Goal: Information Seeking & Learning: Learn about a topic

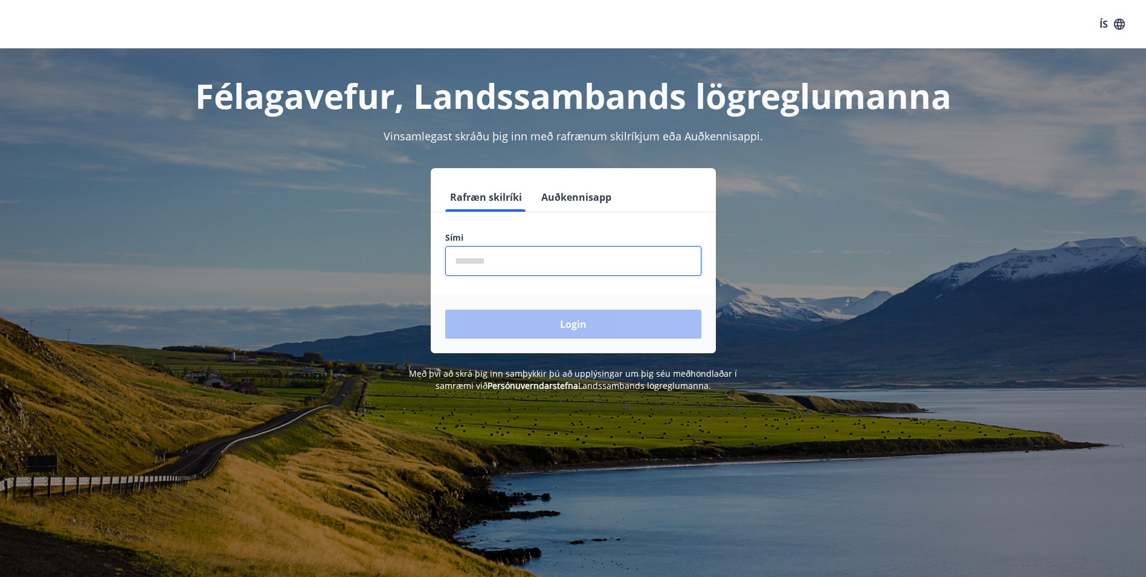
click at [593, 258] on input "phone" at bounding box center [573, 261] width 256 height 30
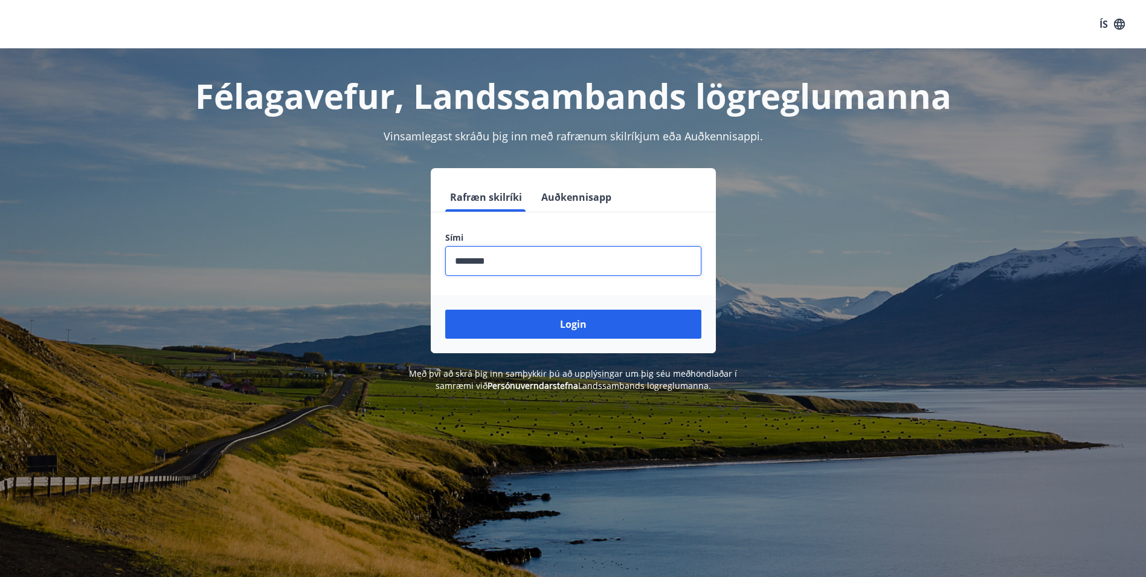
type input "********"
click at [445, 309] on button "Login" at bounding box center [573, 323] width 256 height 29
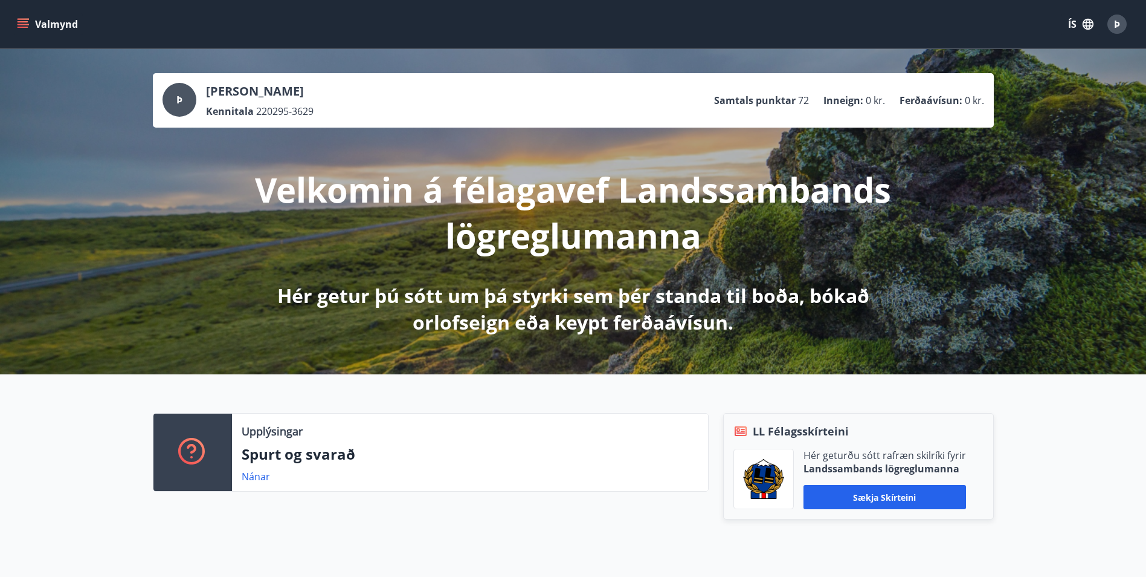
drag, startPoint x: 308, startPoint y: 432, endPoint x: 203, endPoint y: 236, distance: 221.4
click at [34, 22] on button "Valmynd" at bounding box center [49, 24] width 68 height 22
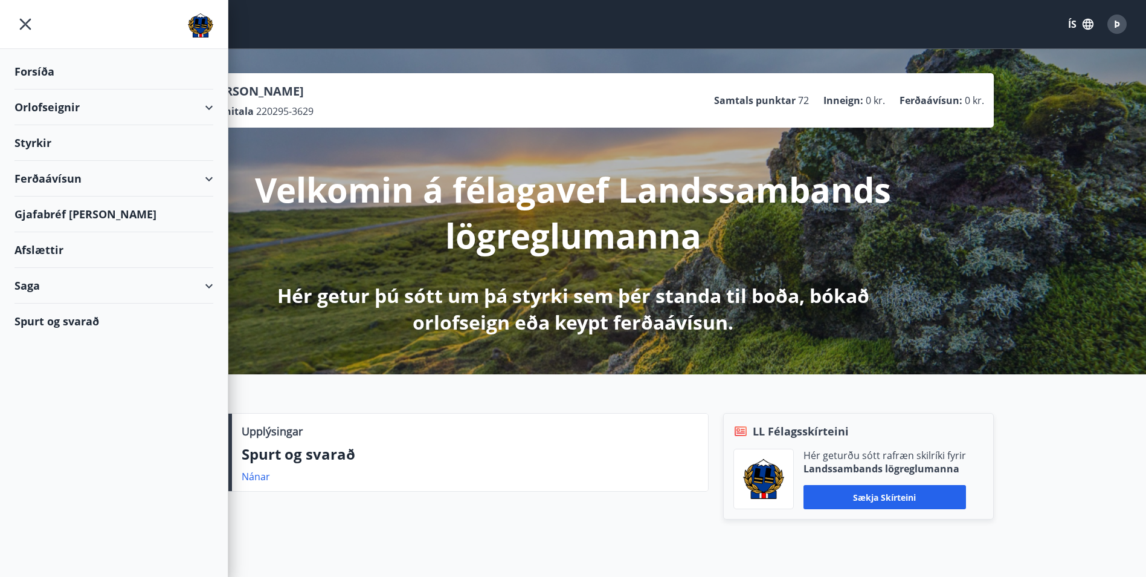
click at [112, 186] on div "Ferðaávísun" at bounding box center [114, 179] width 199 height 36
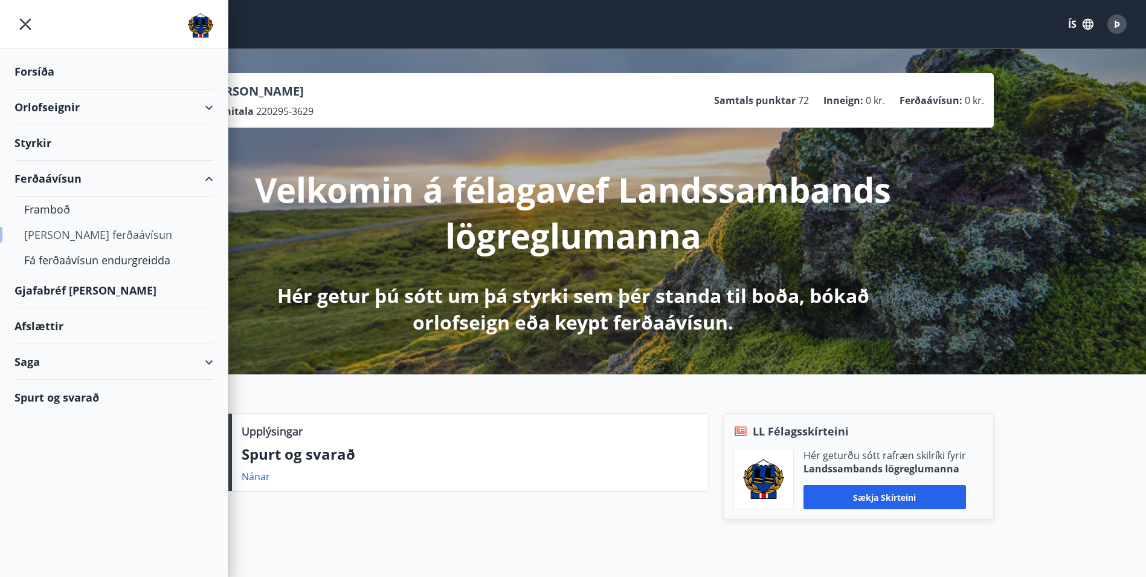
click at [82, 233] on div "[PERSON_NAME] ferðaávísun" at bounding box center [113, 234] width 179 height 25
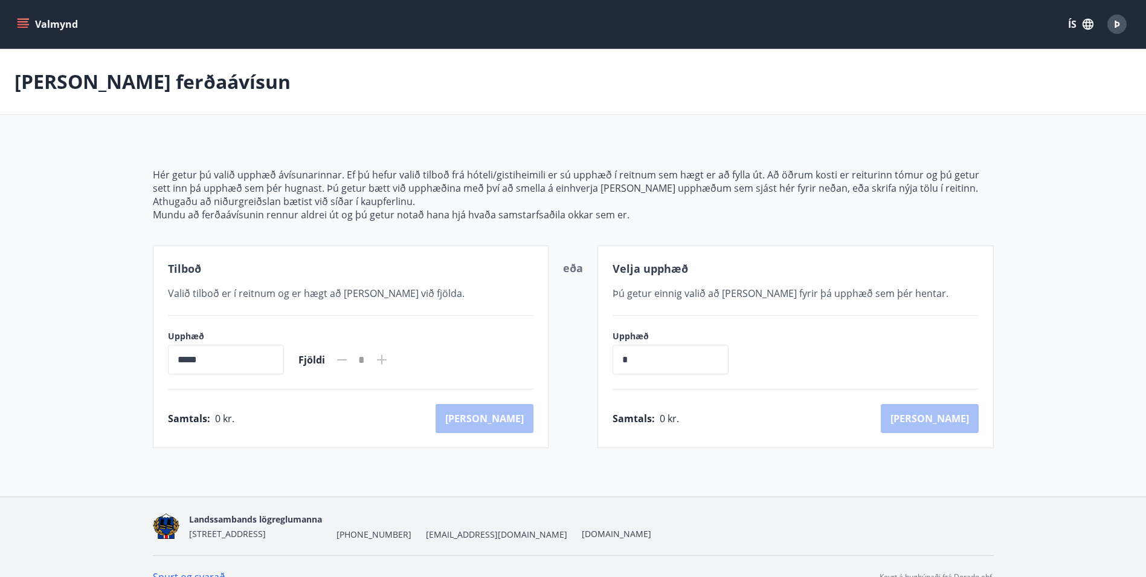
scroll to position [21, 0]
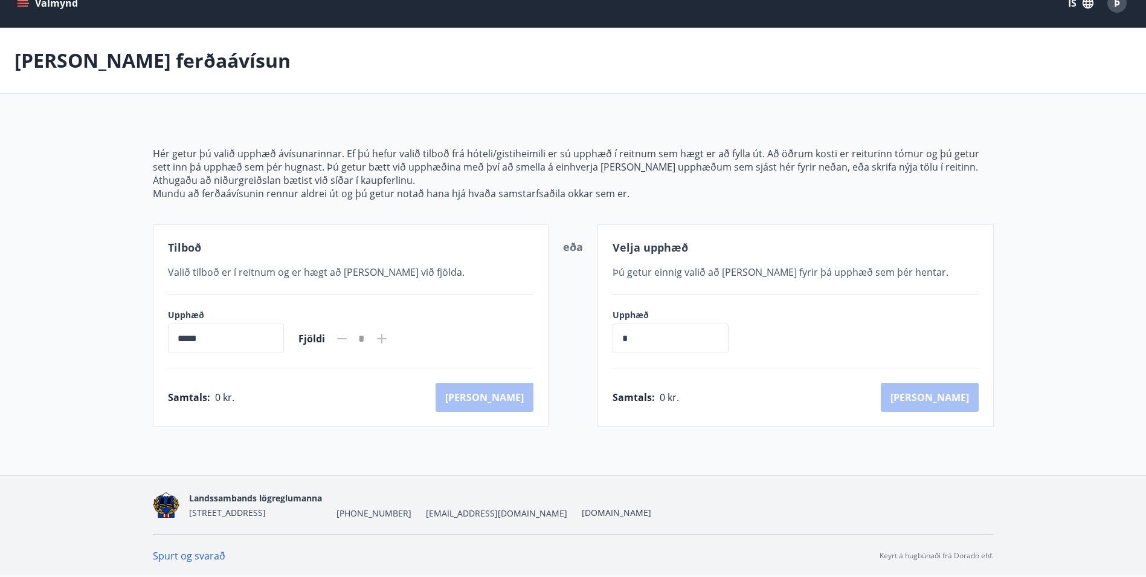
click at [31, 4] on button "Valmynd" at bounding box center [49, 3] width 68 height 22
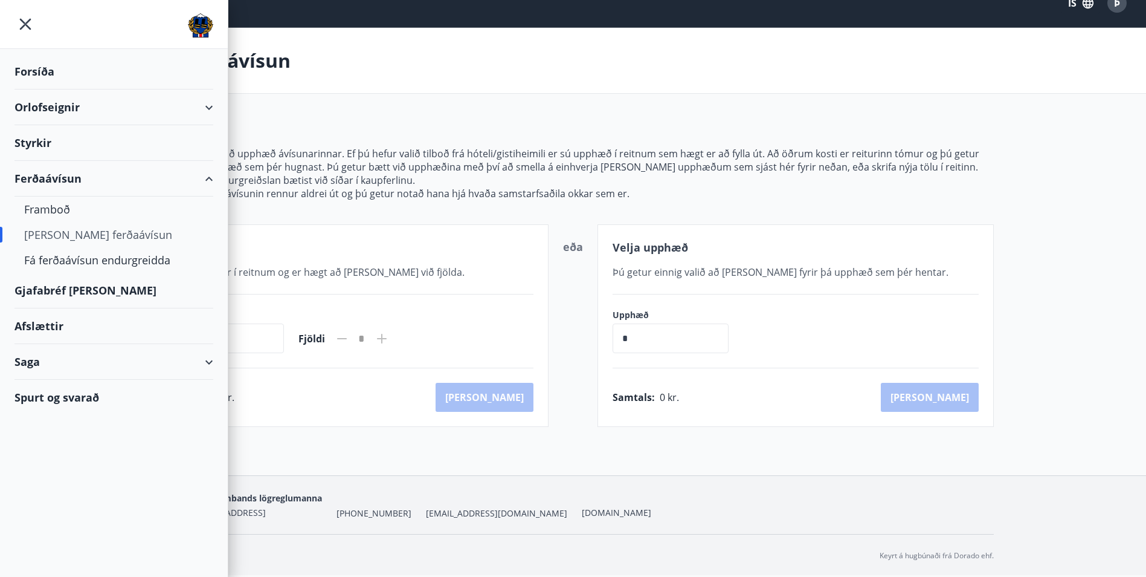
click at [60, 297] on div "Gjafabréf [PERSON_NAME]" at bounding box center [114, 291] width 199 height 36
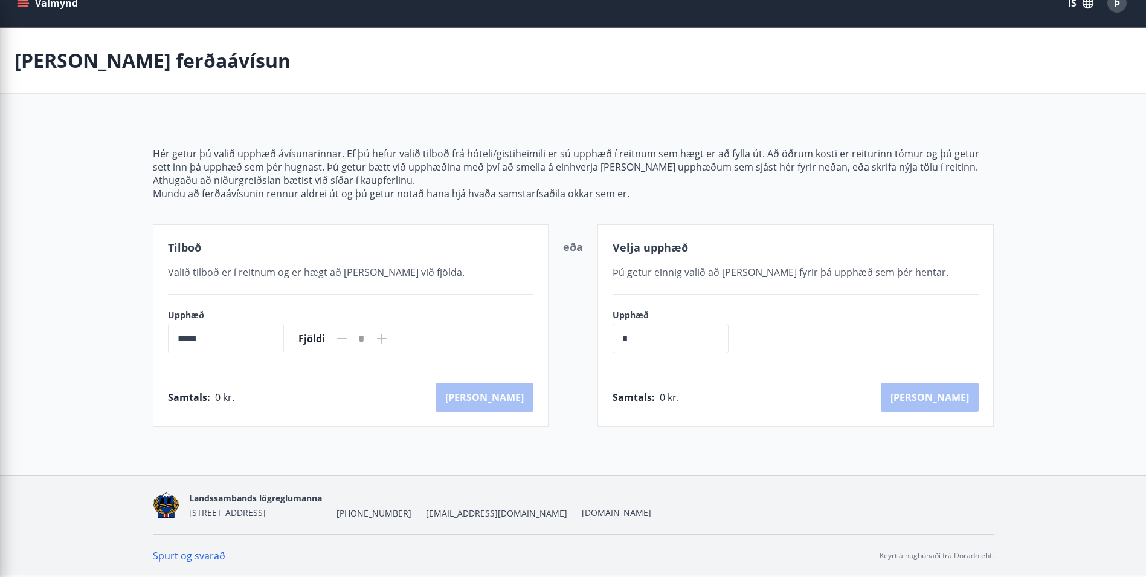
click at [390, 101] on main "[PERSON_NAME] ferðaávísun Hér getur þú valið upphæð ávísunarinnar. Ef þú hefur …" at bounding box center [573, 227] width 1146 height 399
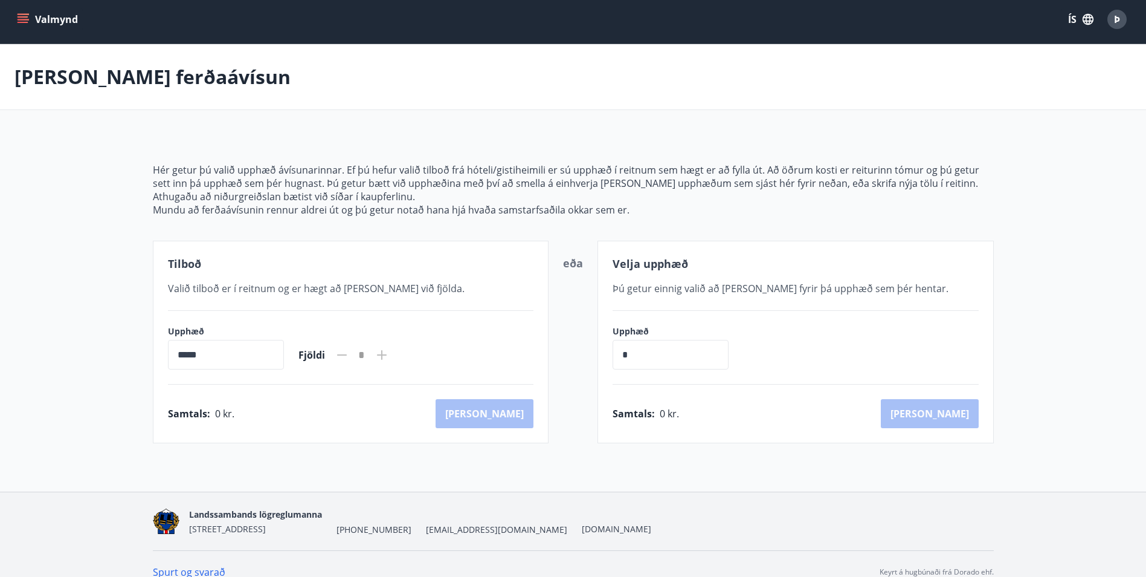
scroll to position [0, 0]
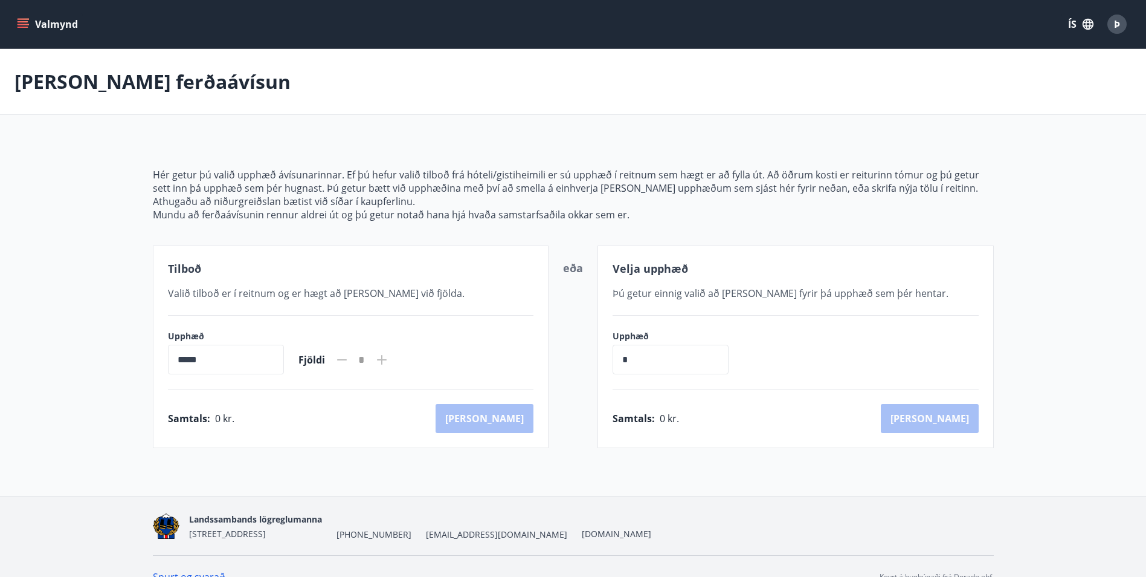
click at [19, 28] on icon "menu" at bounding box center [23, 27] width 11 height 1
click at [476, 167] on div "Hér getur þú valið upphæð ávísunarinnar. Ef þú hefur valið tilboð frá hóteli/gi…" at bounding box center [573, 293] width 841 height 309
click at [18, 29] on icon "menu" at bounding box center [23, 24] width 12 height 12
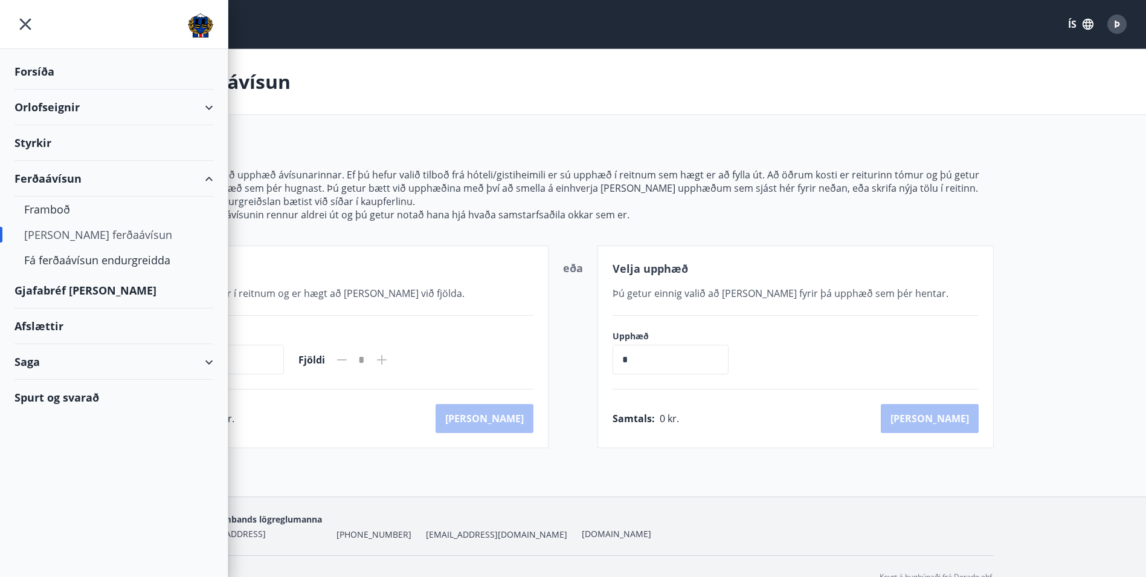
click at [73, 337] on div "Afslættir" at bounding box center [114, 326] width 199 height 36
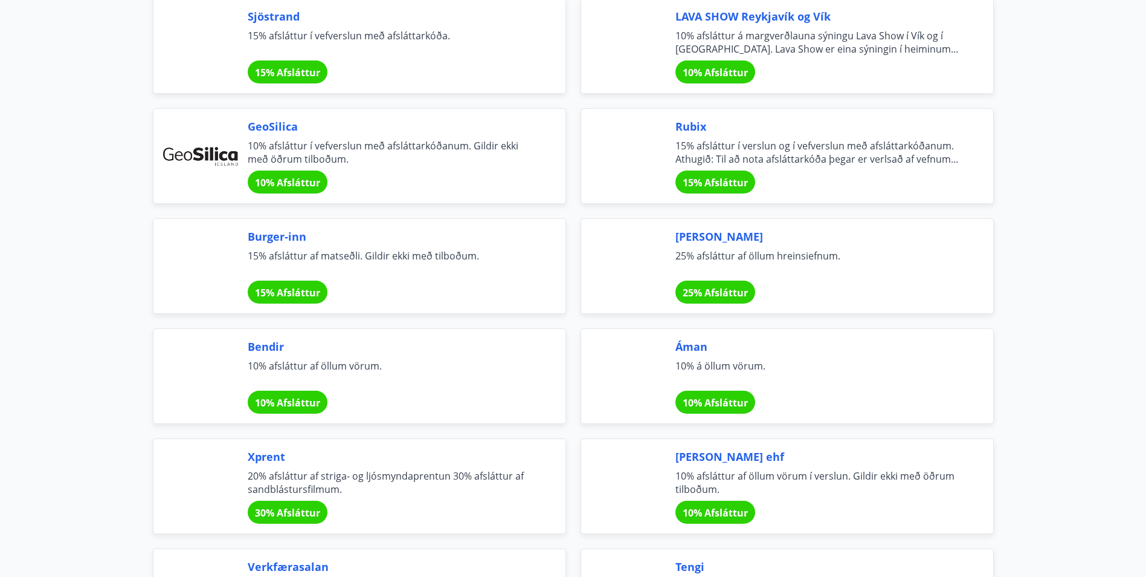
scroll to position [1632, 0]
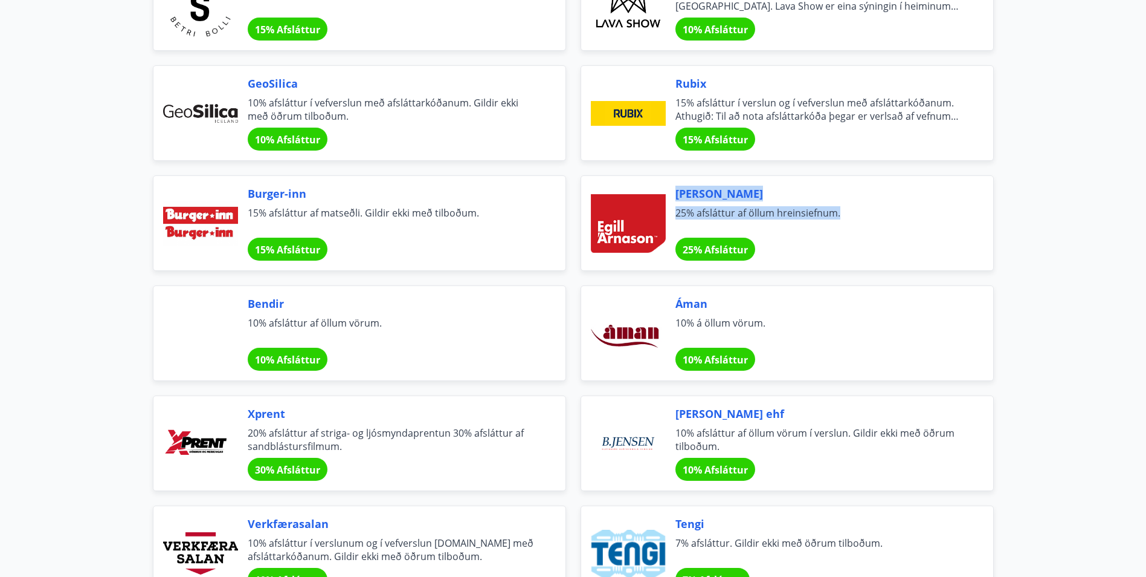
drag, startPoint x: 577, startPoint y: 175, endPoint x: 871, endPoint y: 219, distance: 298.2
click at [871, 219] on div "[PERSON_NAME] 25% afsláttur af öllum hreinsiefnum. 25% Afsláttur" at bounding box center [780, 216] width 428 height 110
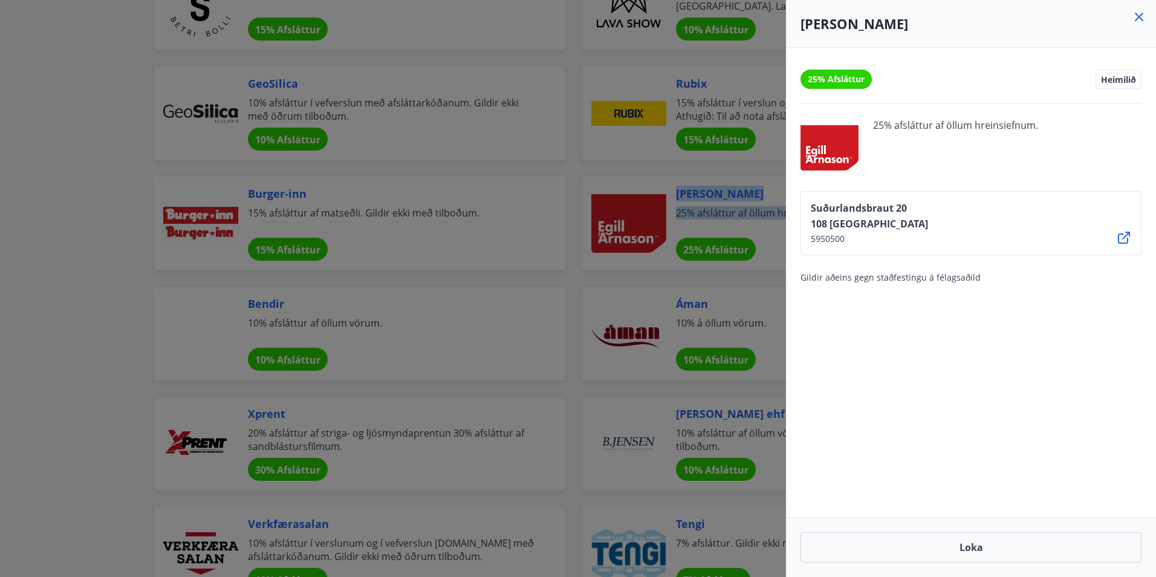
click at [1136, 18] on icon at bounding box center [1138, 17] width 15 height 15
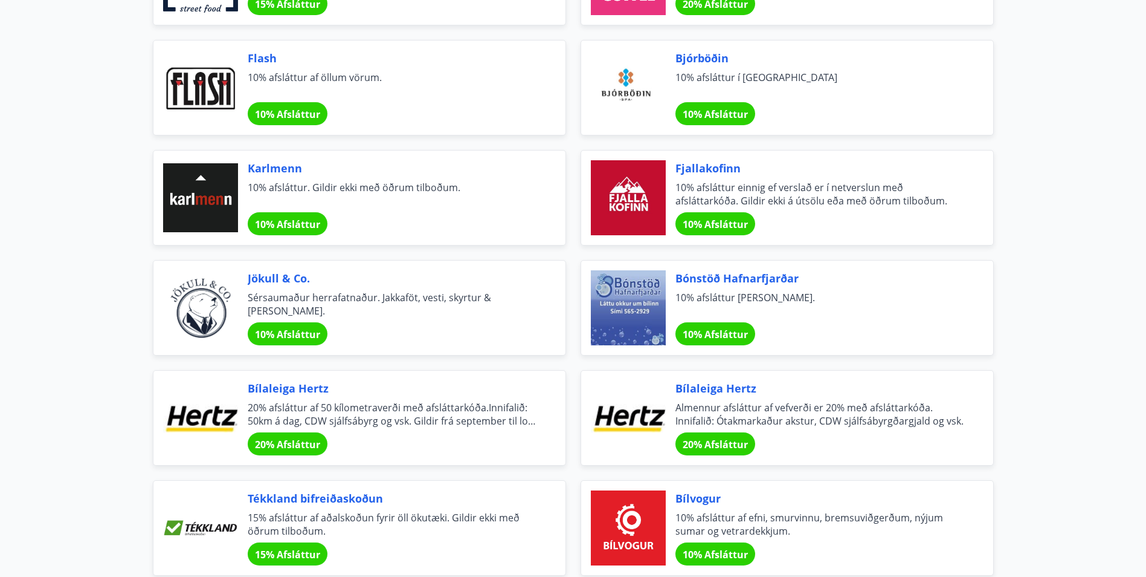
scroll to position [3807, 0]
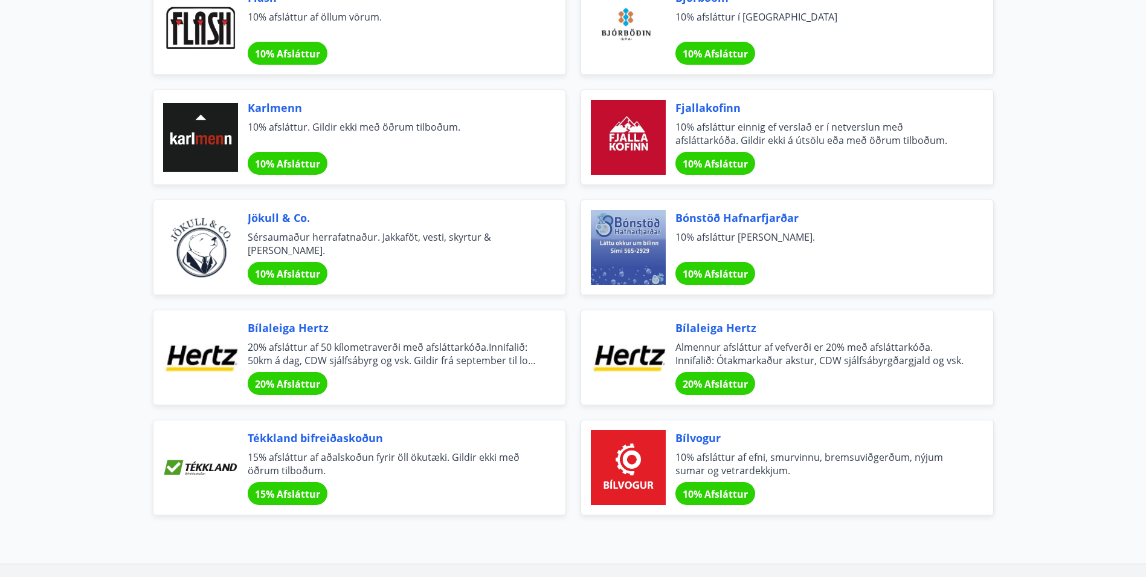
click at [743, 358] on span "Almennur afsláttur af vefverði er 20% með afsláttarkóða. Innifalið: Ótakmarkaðu…" at bounding box center [820, 353] width 289 height 27
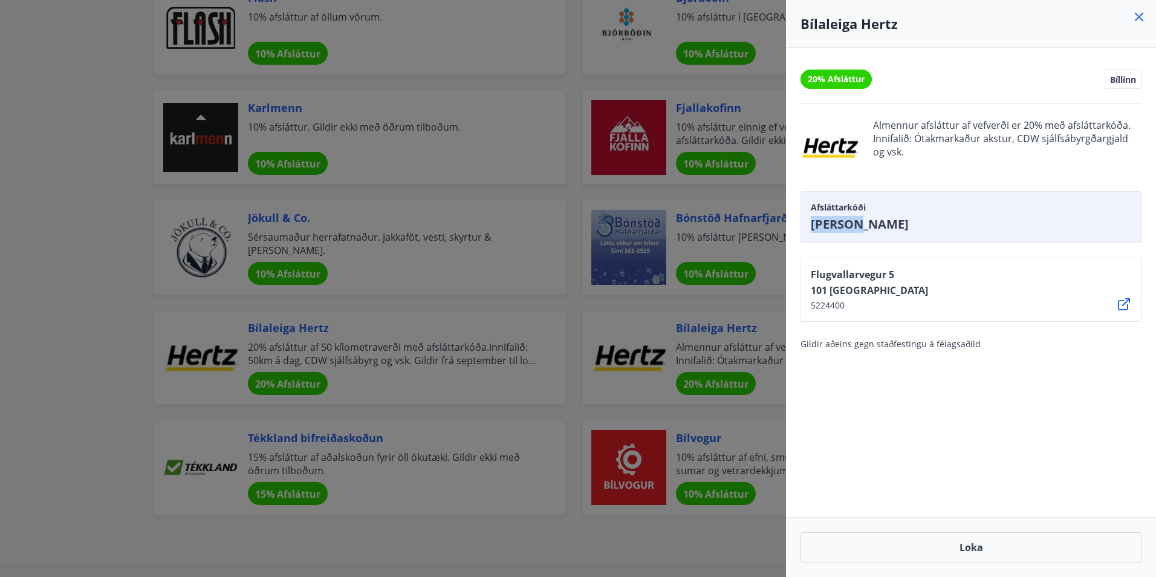
drag, startPoint x: 873, startPoint y: 224, endPoint x: 797, endPoint y: 227, distance: 76.2
click at [797, 227] on div "20% Afsláttur Bíllinn Almennur afsláttur af vefverði er 20% með afsláttarkóða. …" at bounding box center [971, 282] width 370 height 469
drag, startPoint x: 915, startPoint y: 140, endPoint x: 988, endPoint y: 139, distance: 73.1
click at [988, 139] on span "Almennur afsláttur af vefverði er 20% með afsláttarkóða. Innifalið: Ótakmarkaðu…" at bounding box center [1007, 147] width 268 height 58
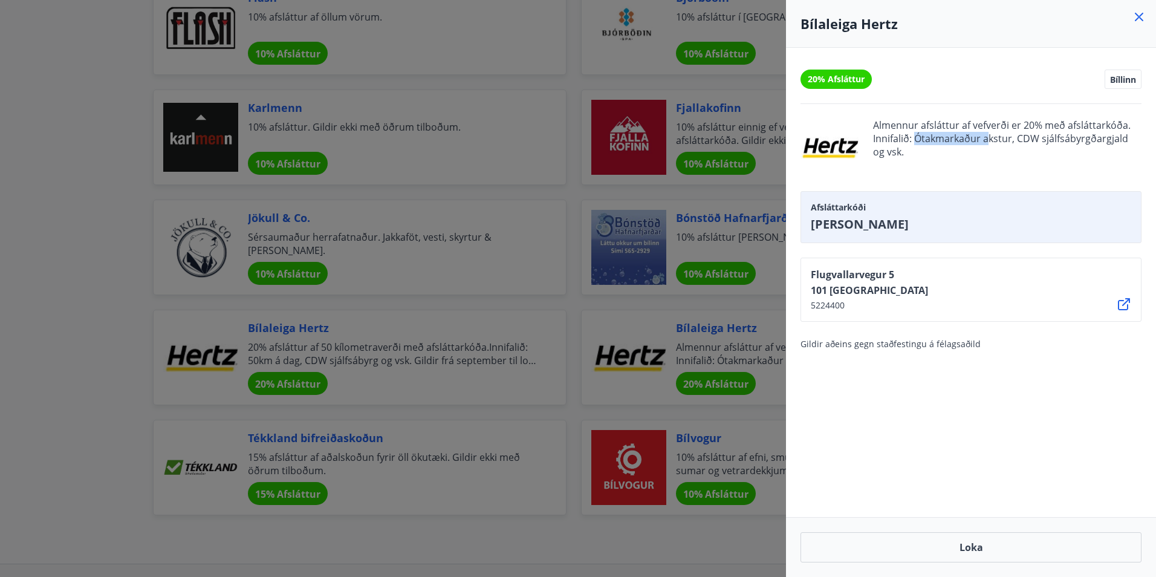
click at [988, 139] on span "Almennur afsláttur af vefverði er 20% með afsláttarkóða. Innifalið: Ótakmarkaðu…" at bounding box center [1007, 147] width 268 height 58
click at [1137, 16] on icon at bounding box center [1138, 17] width 15 height 15
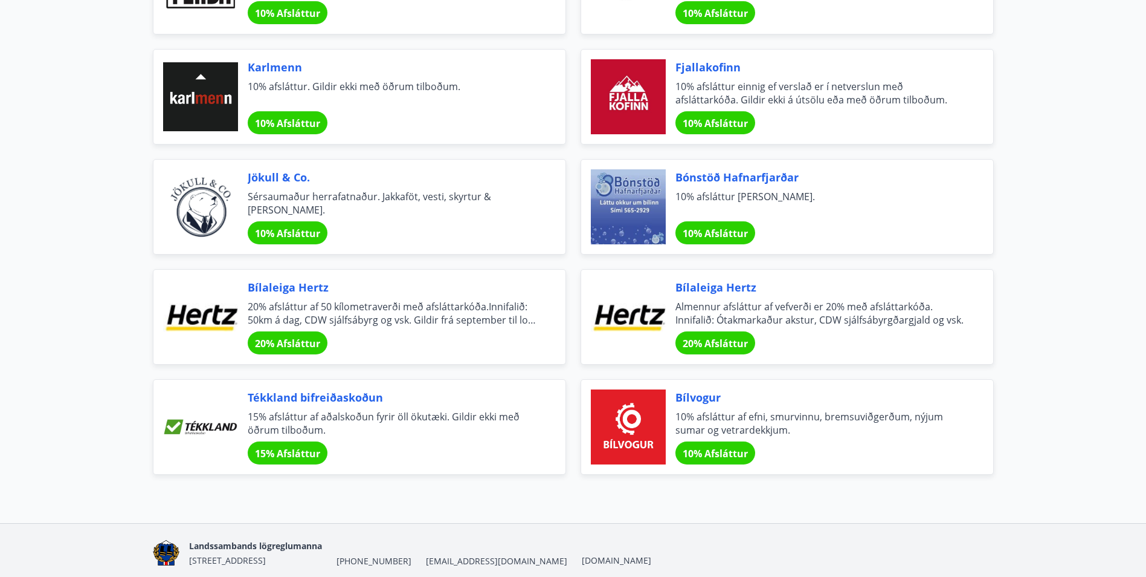
scroll to position [3896, 0]
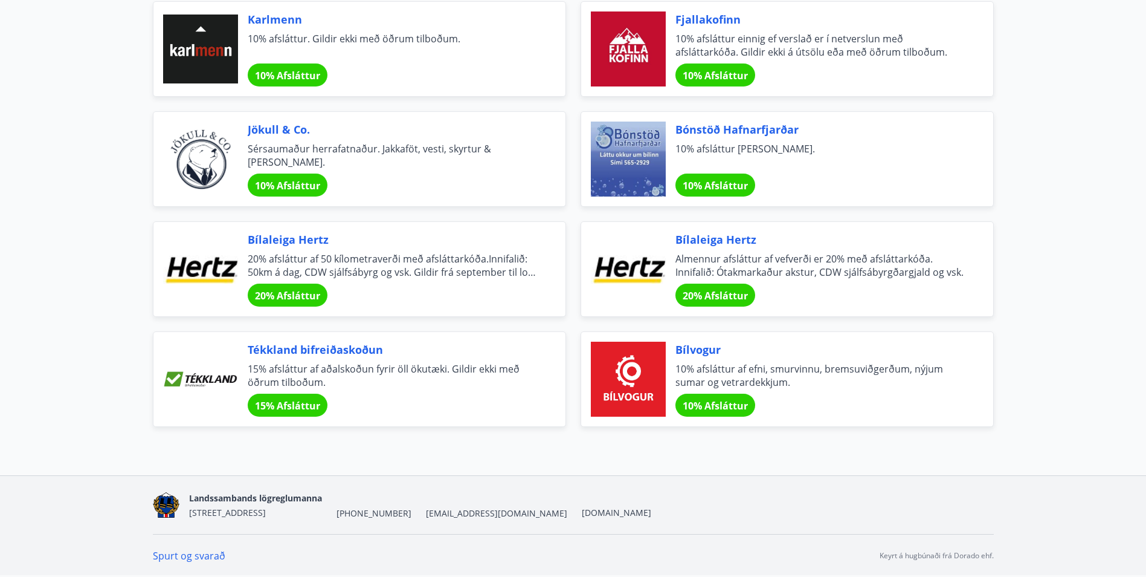
click at [502, 272] on span "20% afsláttur af 50 kílometraverði með afsláttarkóða.Innifalið: 50km á dag, CDW…" at bounding box center [392, 265] width 289 height 27
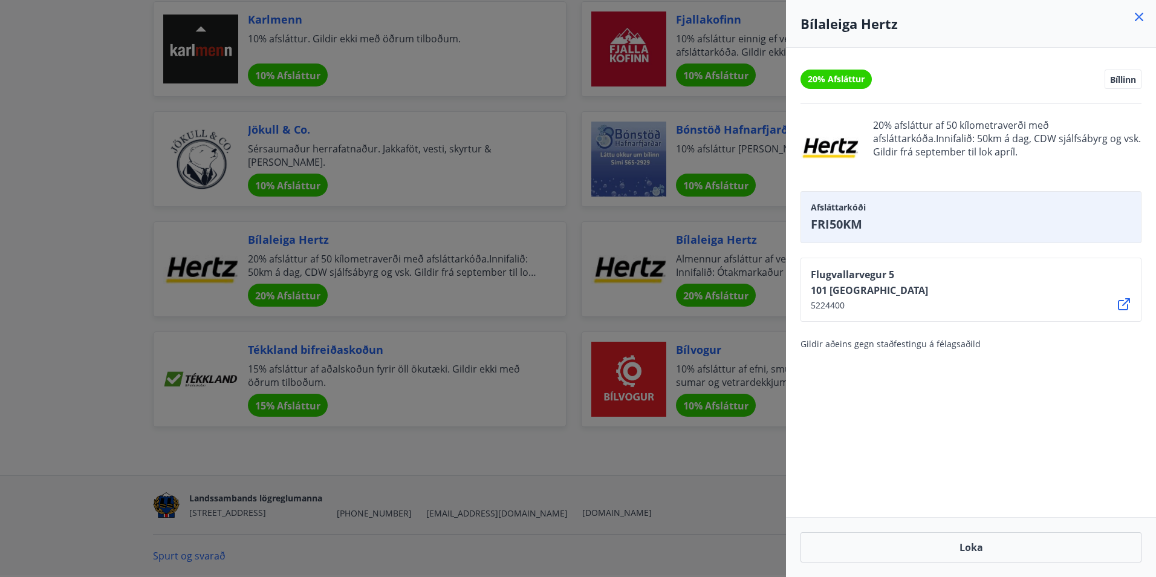
click at [721, 497] on div at bounding box center [578, 288] width 1156 height 577
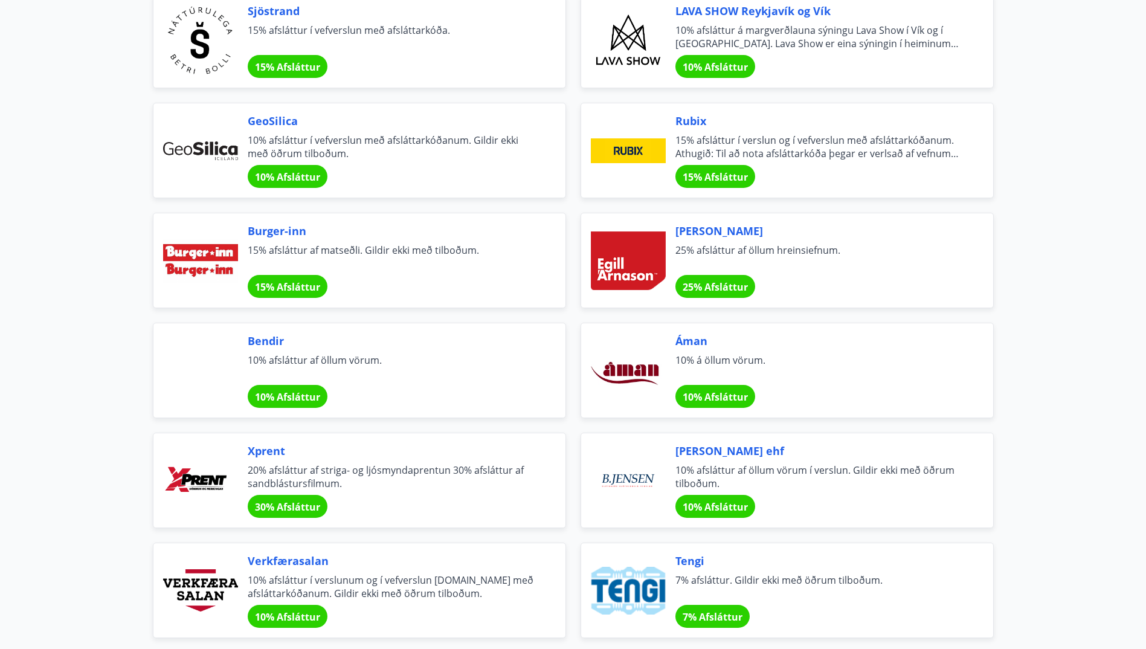
scroll to position [0, 0]
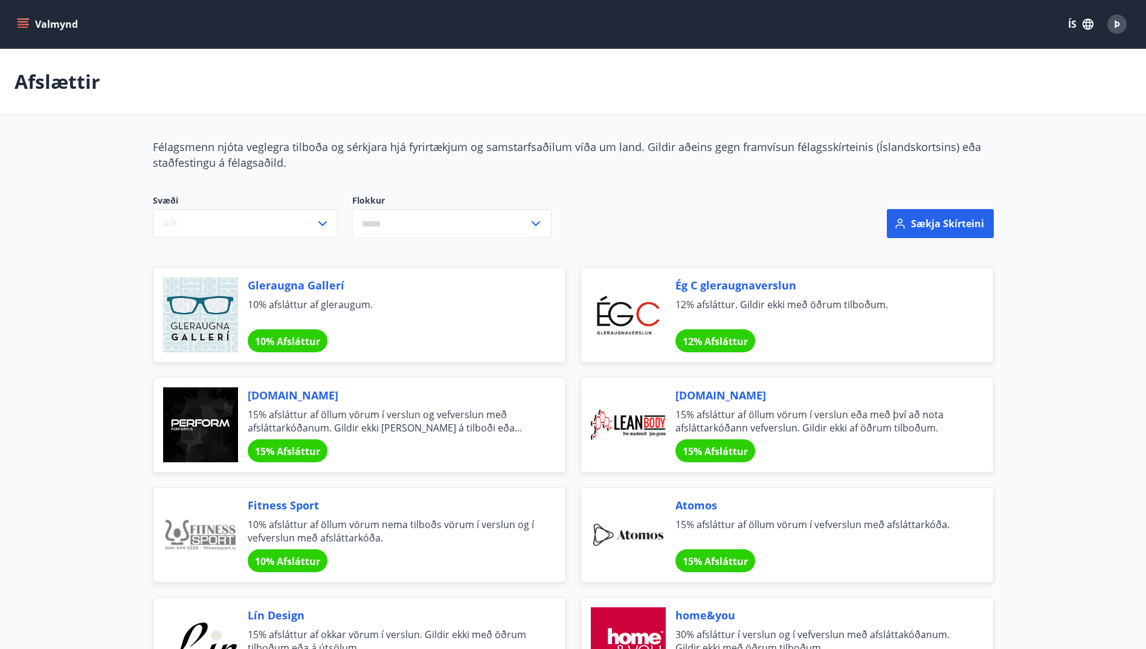
drag, startPoint x: 135, startPoint y: 477, endPoint x: 141, endPoint y: 183, distance: 293.8
click at [33, 24] on button "Valmynd" at bounding box center [49, 24] width 68 height 22
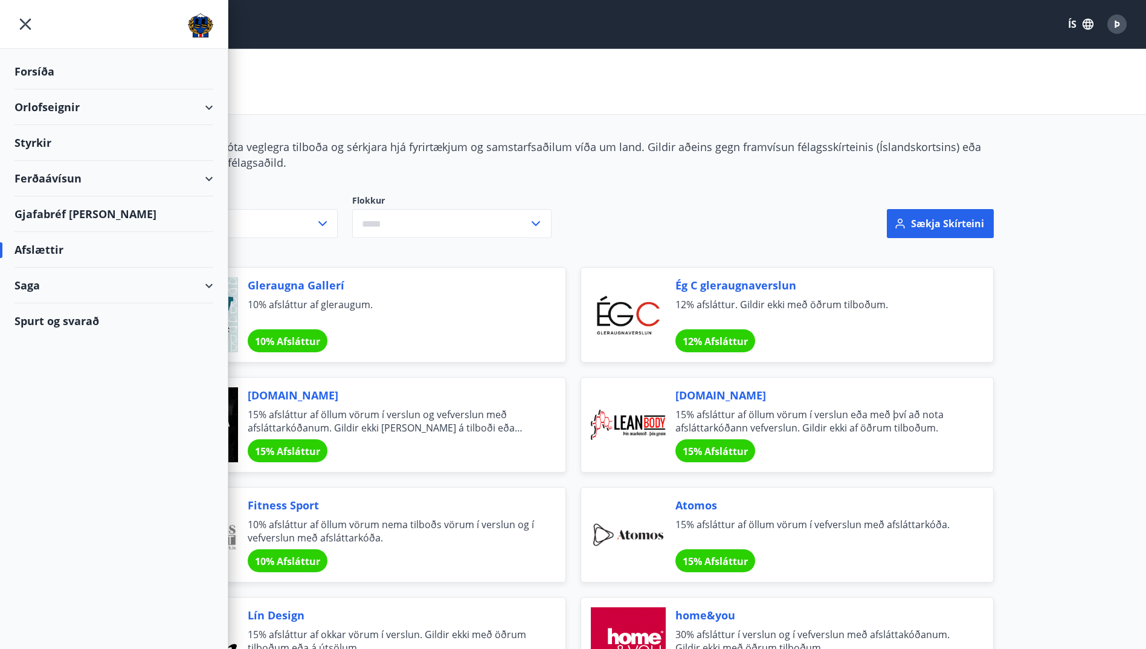
click at [66, 180] on div "Ferðaávísun" at bounding box center [114, 179] width 199 height 36
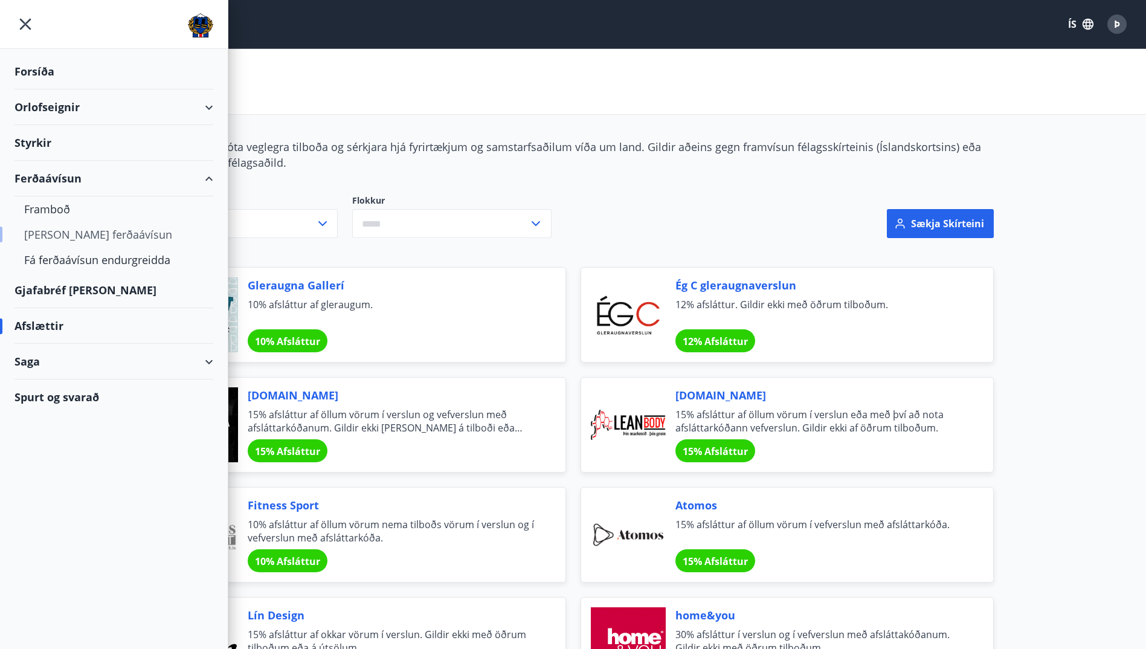
click at [87, 237] on div "[PERSON_NAME] ferðaávísun" at bounding box center [113, 234] width 179 height 25
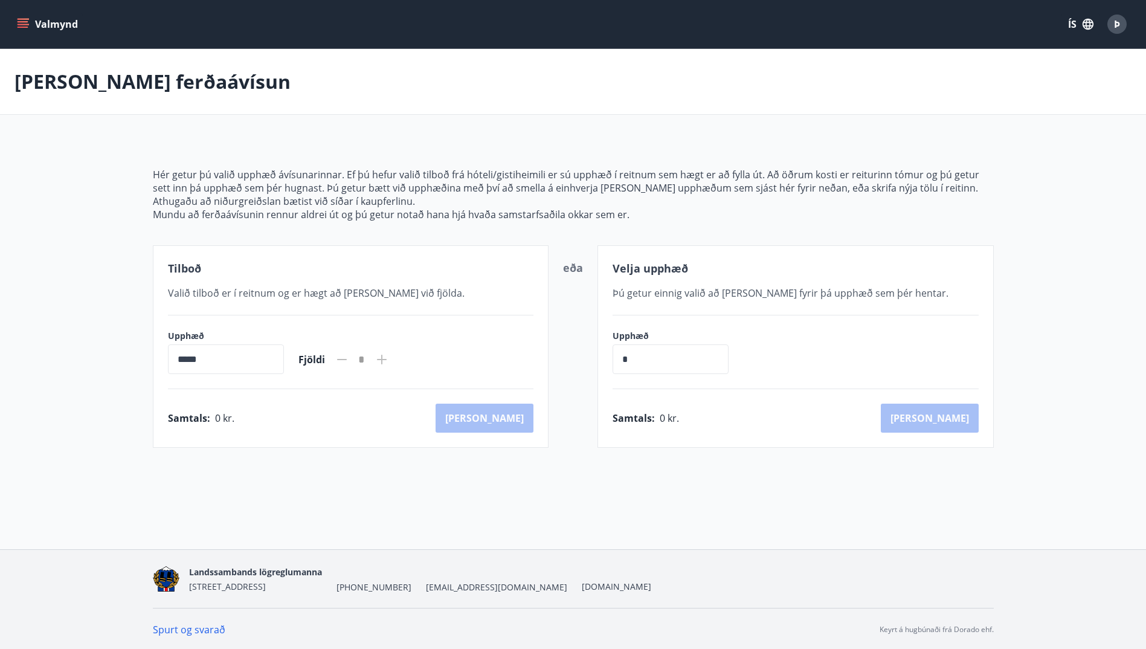
click at [389, 363] on icon at bounding box center [382, 359] width 15 height 15
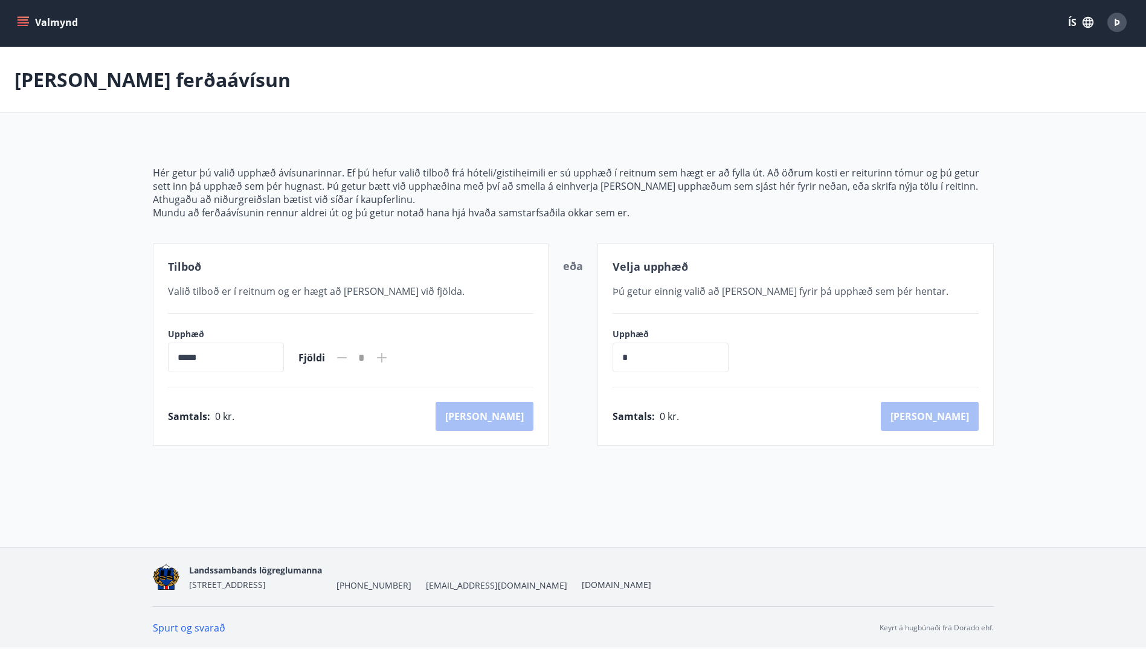
click at [26, 27] on icon "menu" at bounding box center [23, 22] width 12 height 12
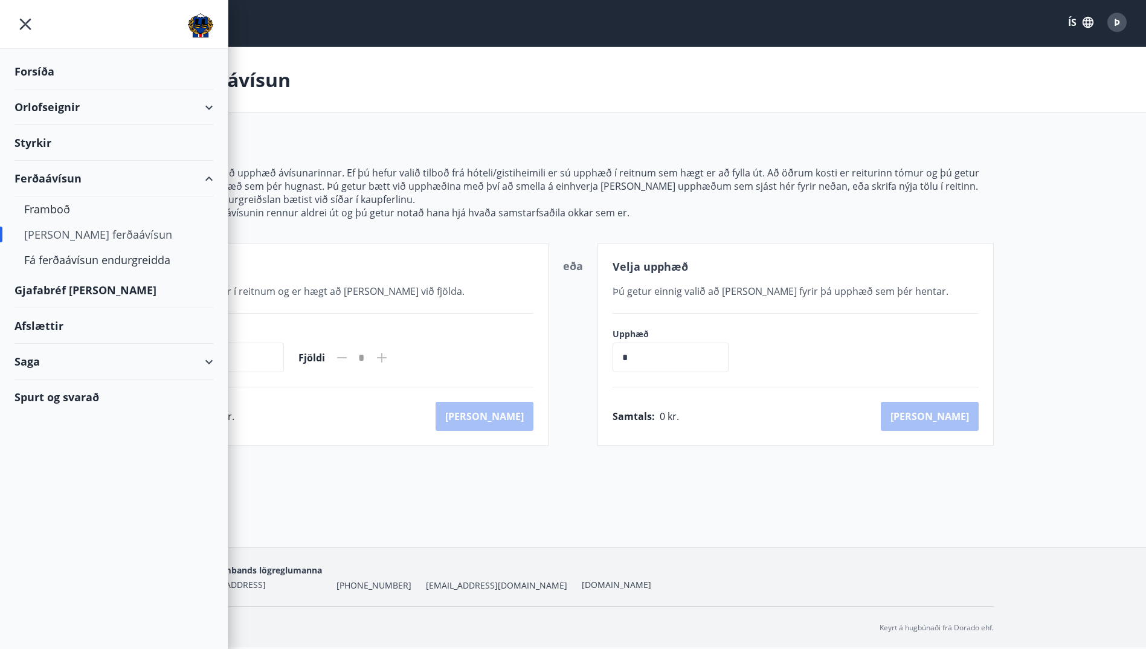
click at [46, 356] on div "Saga" at bounding box center [114, 362] width 199 height 36
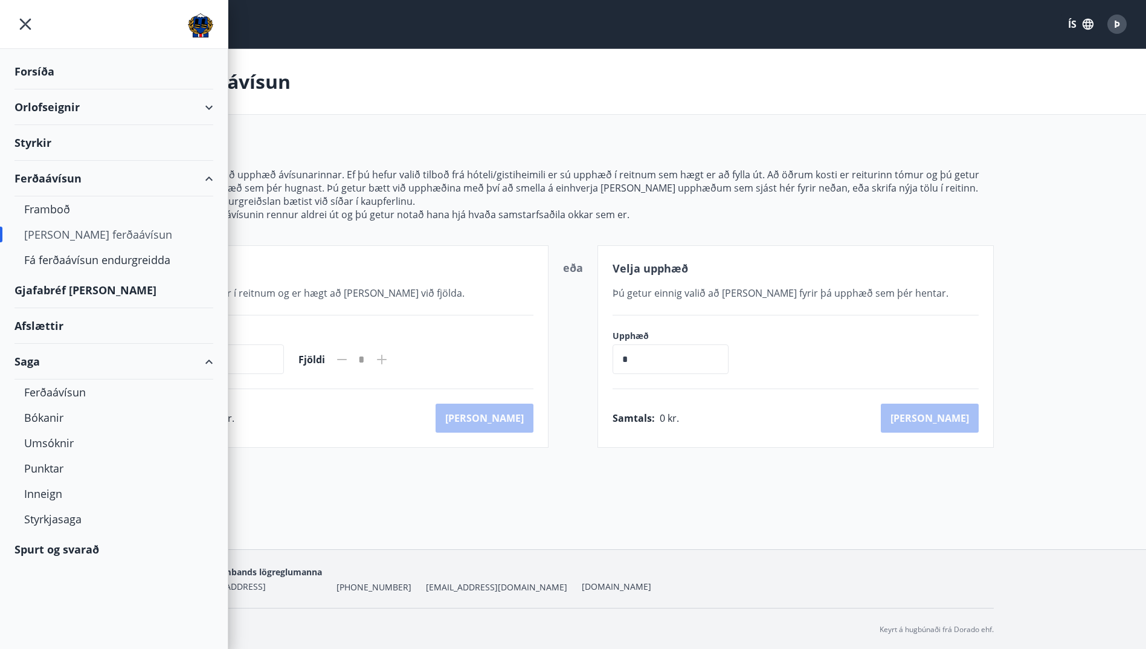
click at [60, 123] on div "Orlofseignir" at bounding box center [114, 107] width 199 height 36
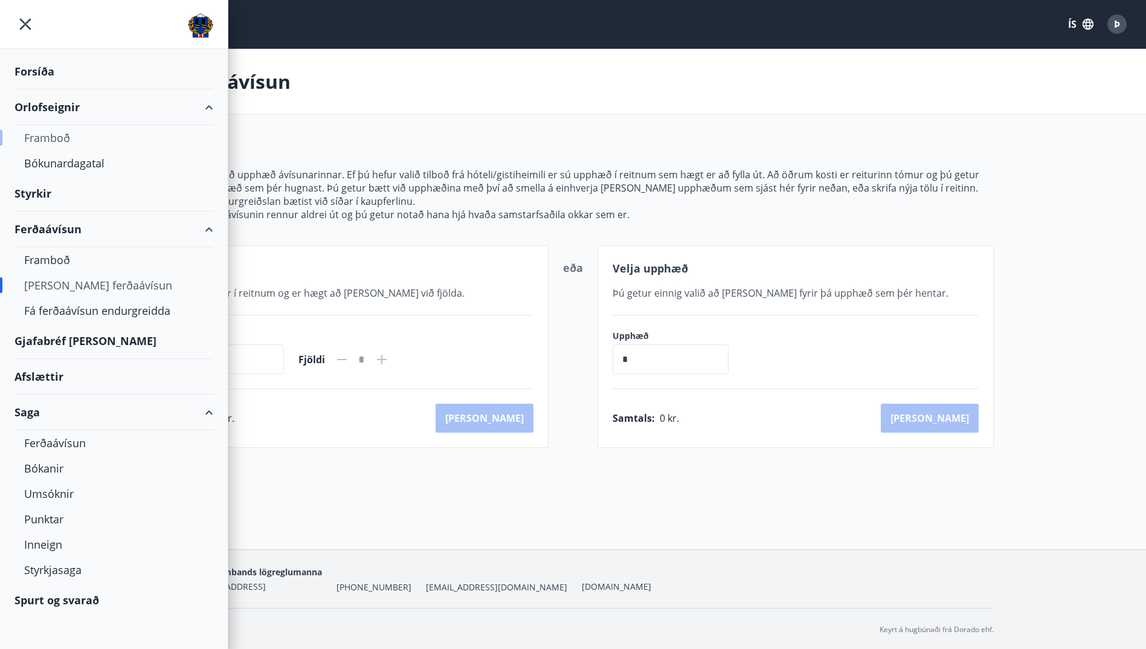
click at [58, 137] on div "Framboð" at bounding box center [113, 137] width 179 height 25
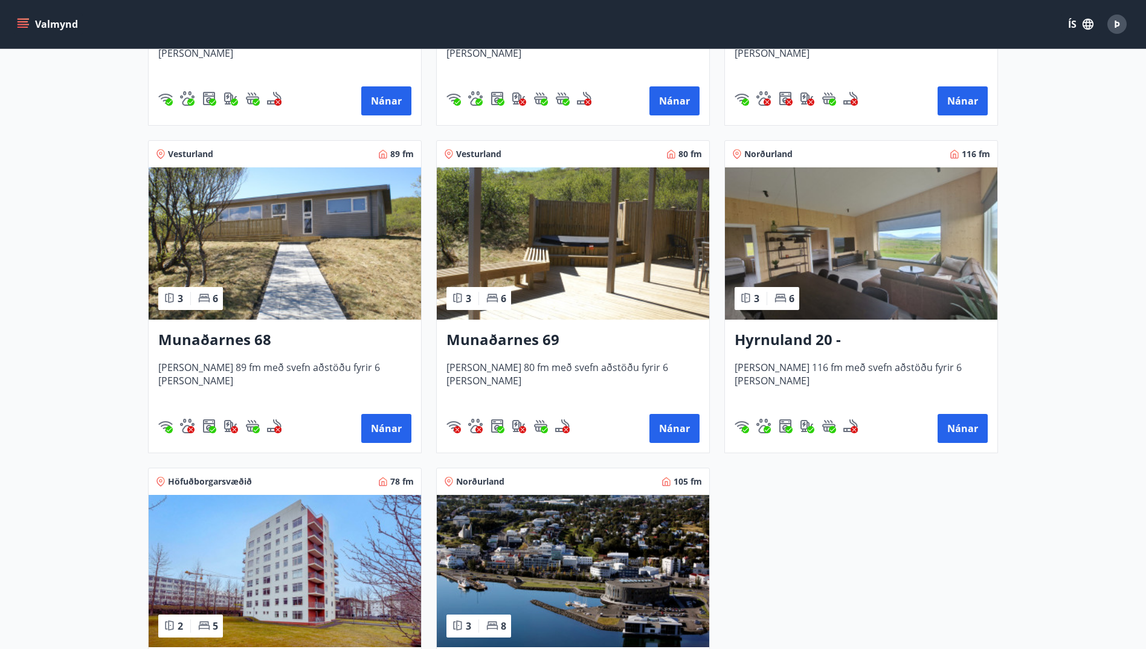
scroll to position [454, 0]
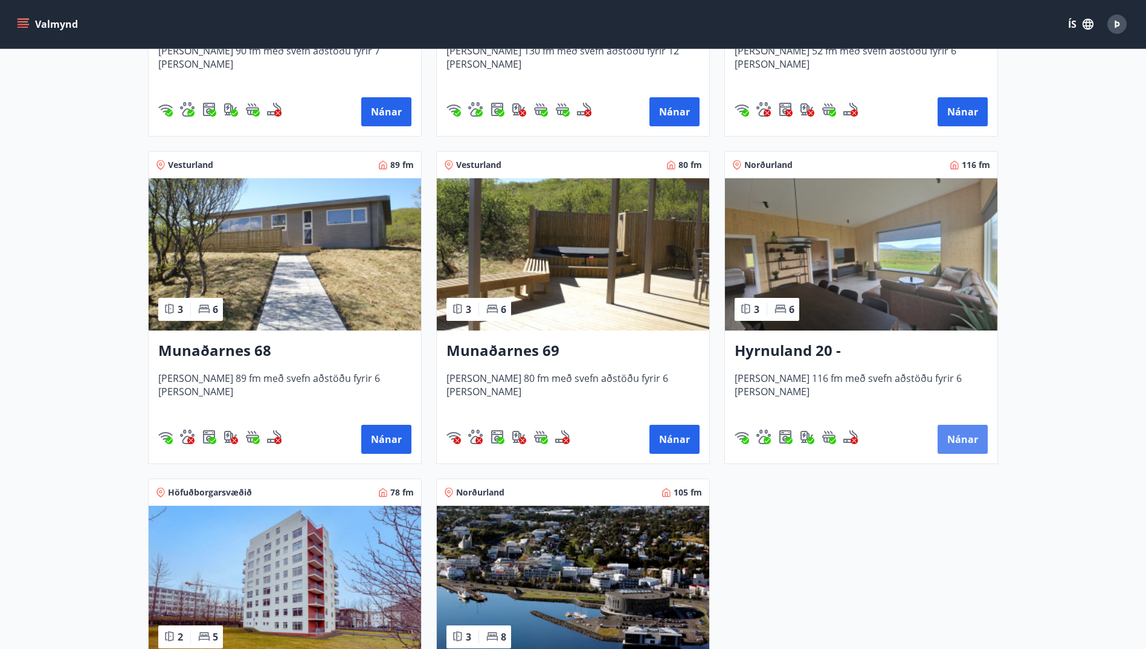
click at [956, 436] on button "Nánar" at bounding box center [963, 439] width 50 height 29
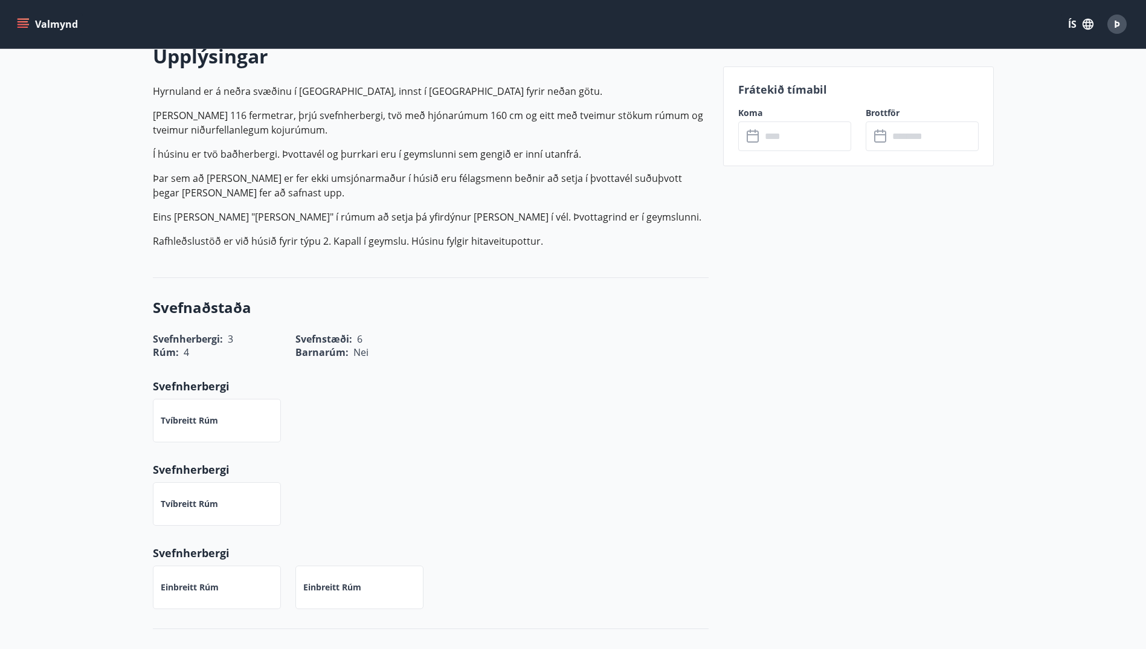
scroll to position [121, 0]
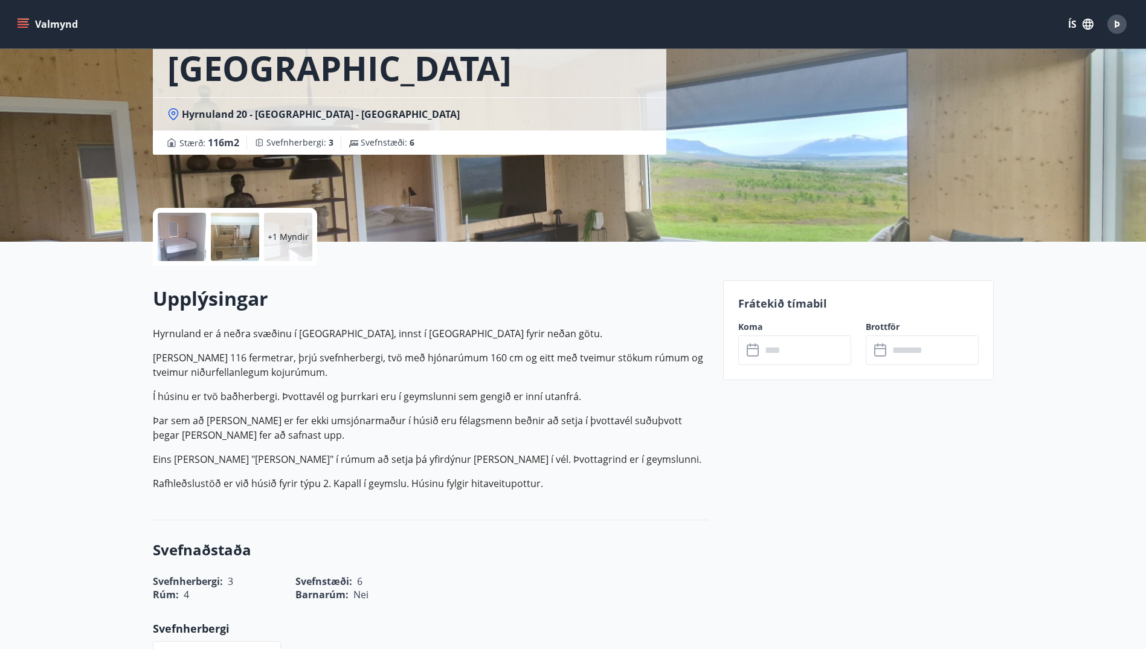
click at [758, 346] on icon at bounding box center [753, 350] width 12 height 12
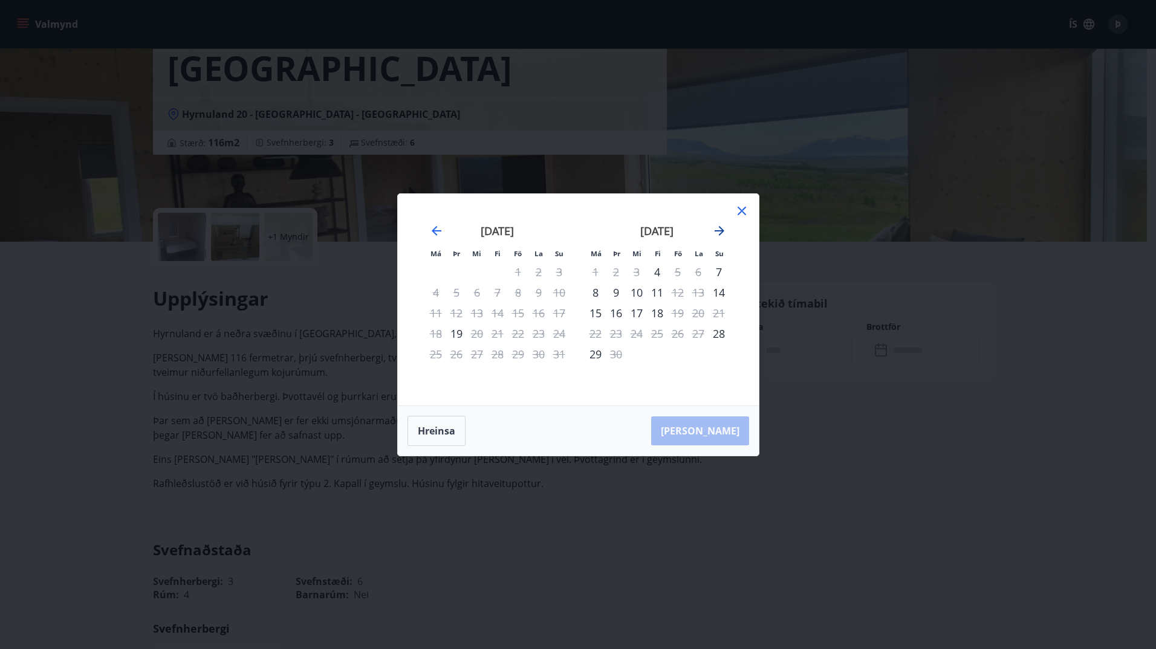
click at [721, 225] on icon "Move forward to switch to the next month." at bounding box center [719, 231] width 15 height 15
click at [717, 227] on icon "Move forward to switch to the next month." at bounding box center [719, 231] width 15 height 15
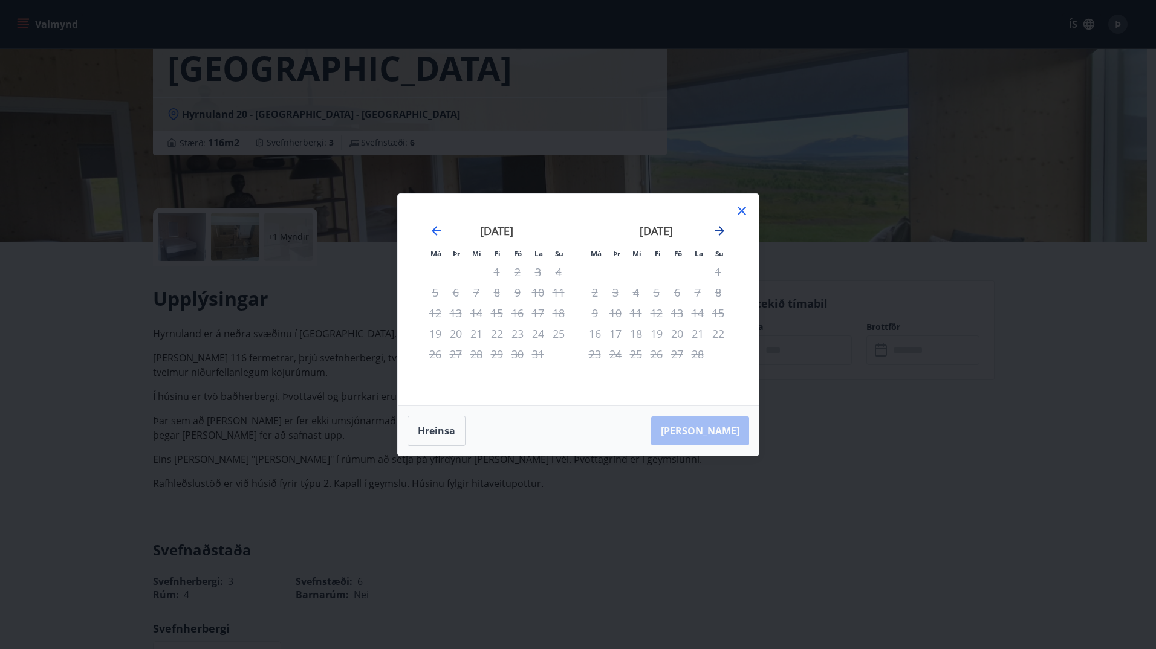
click at [717, 227] on icon "Move forward to switch to the next month." at bounding box center [719, 231] width 15 height 15
click at [745, 210] on icon at bounding box center [741, 211] width 15 height 15
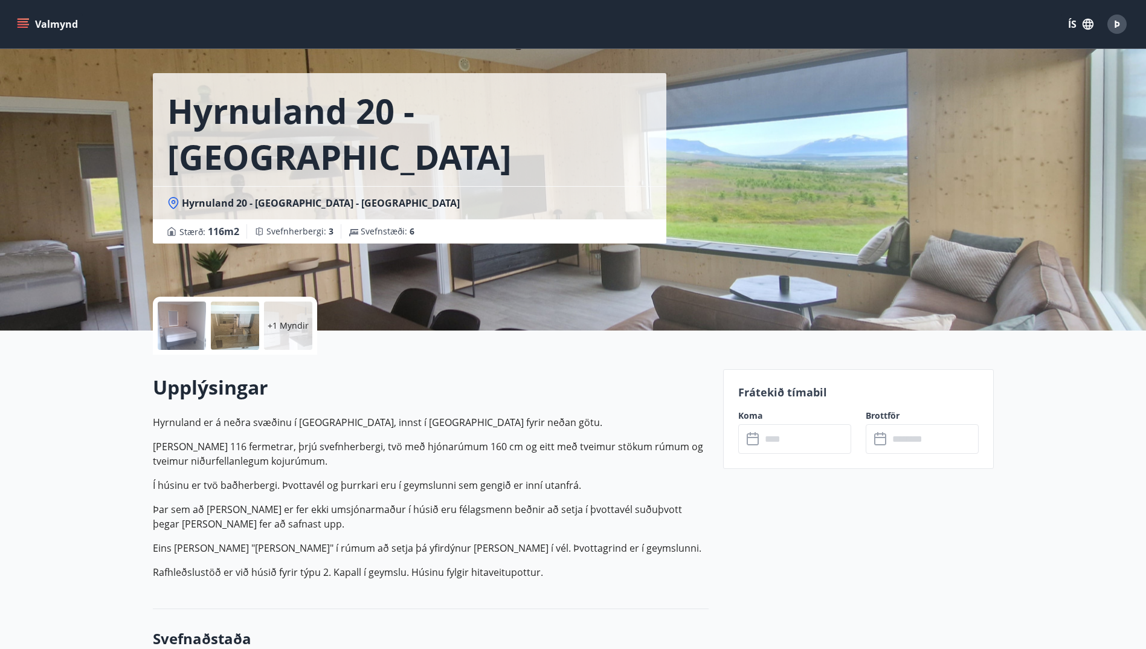
scroll to position [0, 0]
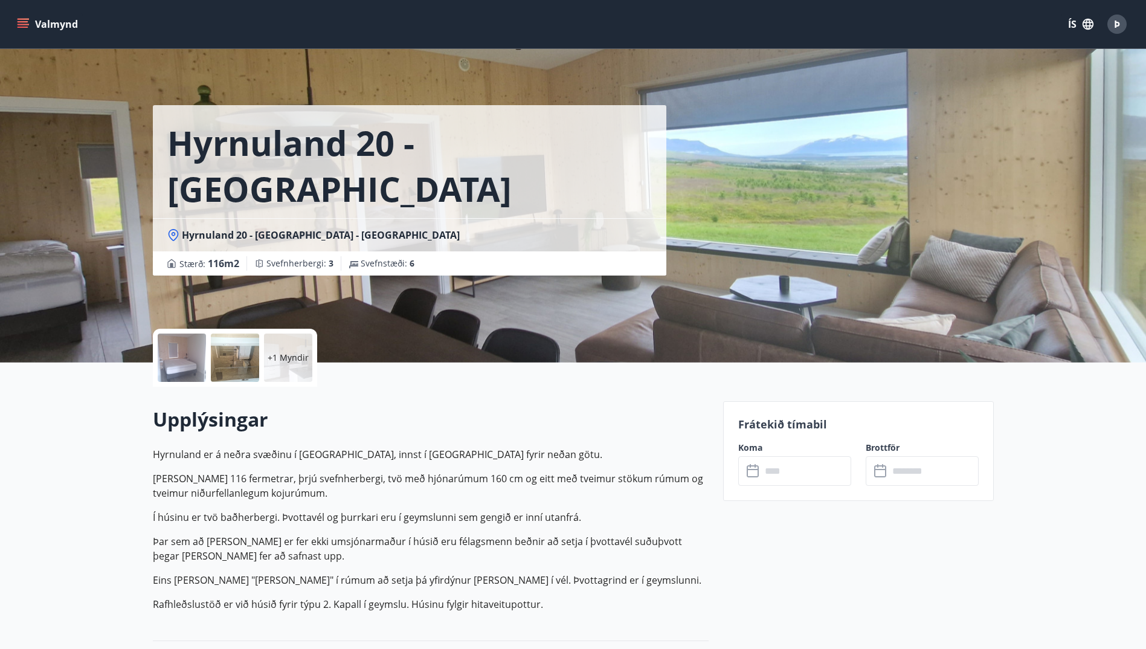
drag, startPoint x: 562, startPoint y: 447, endPoint x: 505, endPoint y: 346, distance: 116.6
